Goal: Subscribe to service/newsletter

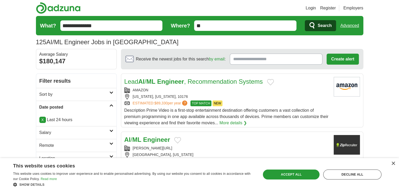
click at [155, 82] on strong "ML" at bounding box center [150, 81] width 9 height 7
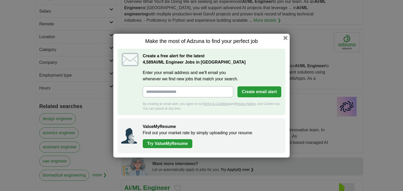
click at [171, 92] on input "Enter your email address and we'll email you whenever we find new jobs that mat…" at bounding box center [188, 92] width 90 height 11
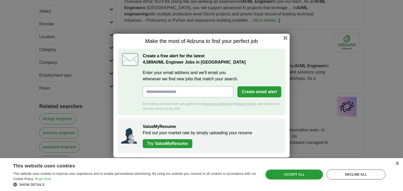
type input "**********"
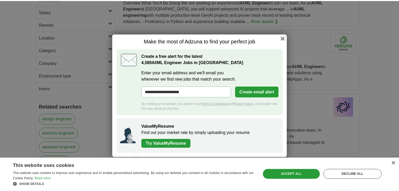
scroll to position [115, 0]
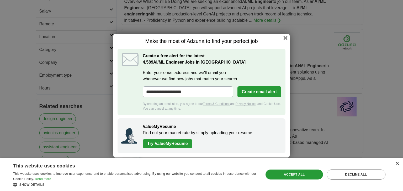
click at [256, 94] on button "Create email alert" at bounding box center [259, 92] width 44 height 11
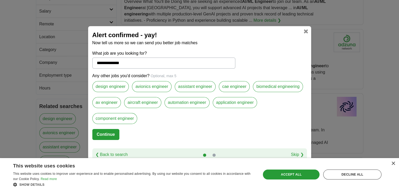
click at [110, 138] on button "Continue" at bounding box center [105, 134] width 27 height 11
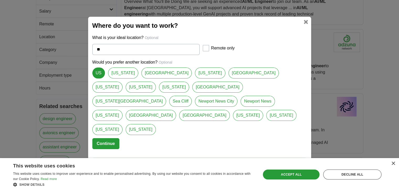
click at [108, 138] on button "Continue" at bounding box center [105, 143] width 27 height 11
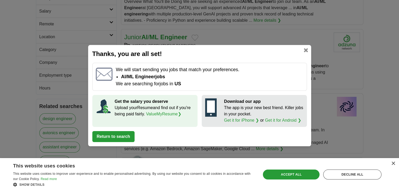
click at [120, 137] on button "Return to search" at bounding box center [113, 136] width 42 height 11
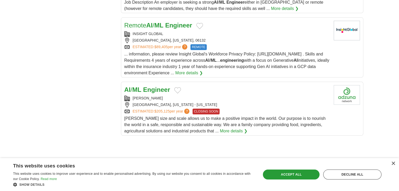
scroll to position [569, 0]
